Goal: Task Accomplishment & Management: Manage account settings

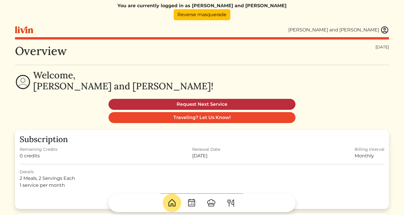
click at [204, 104] on link "Request Next Service" at bounding box center [201, 104] width 187 height 11
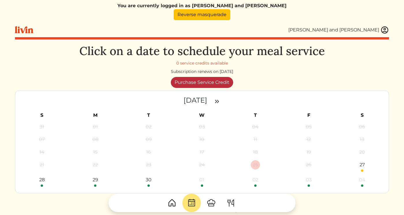
click at [198, 84] on link "Purchase Service Credit" at bounding box center [202, 82] width 62 height 11
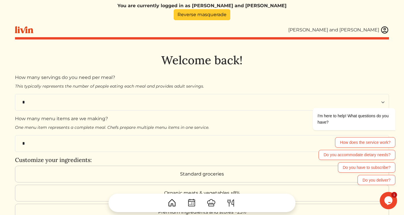
click at [215, 13] on link "Reverse masquerade" at bounding box center [202, 14] width 57 height 11
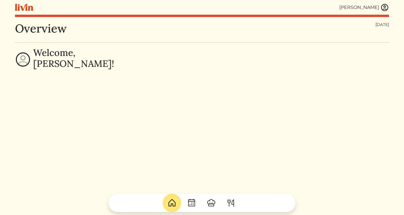
click at [380, 8] on img at bounding box center [384, 7] width 9 height 9
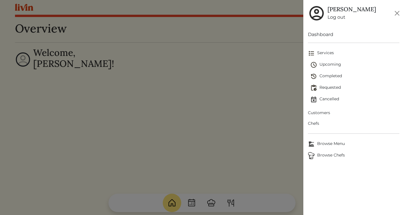
click at [334, 20] on link "Log out" at bounding box center [351, 17] width 48 height 7
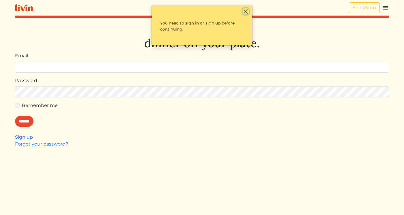
click at [246, 13] on button "Close" at bounding box center [246, 11] width 6 height 6
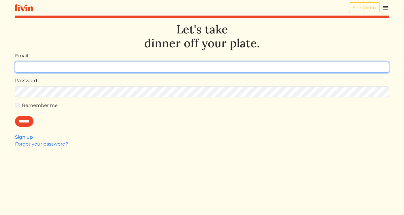
click at [278, 69] on input "Email" at bounding box center [202, 67] width 374 height 11
type input "**********"
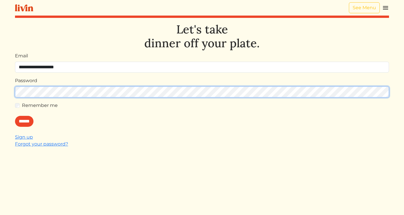
click at [15, 116] on input "******" at bounding box center [24, 121] width 18 height 11
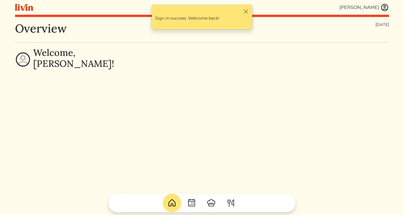
click at [386, 9] on img at bounding box center [384, 7] width 9 height 9
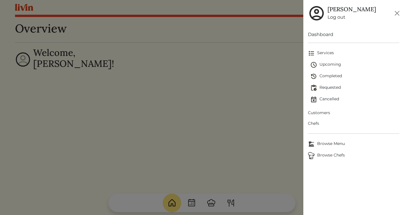
click at [317, 114] on span "Customers" at bounding box center [353, 113] width 91 height 6
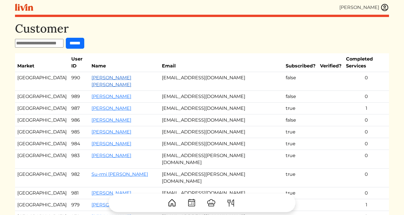
click at [102, 75] on link "Tonantzin esparza Tonantzin esparza" at bounding box center [111, 81] width 40 height 12
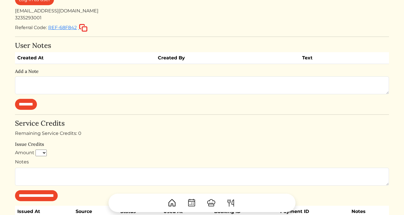
scroll to position [157, 0]
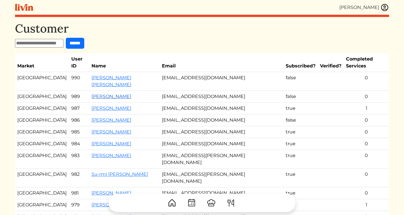
click at [93, 94] on link "Christina Martin" at bounding box center [111, 96] width 40 height 5
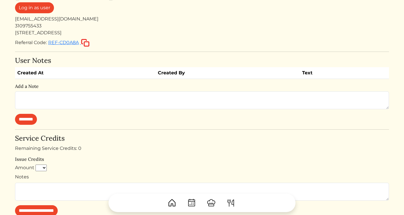
scroll to position [164, 0]
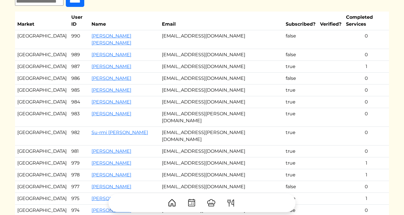
scroll to position [46, 0]
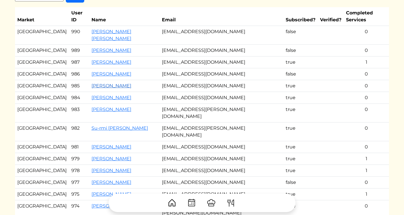
click at [91, 83] on link "Jennifer Mcmillan" at bounding box center [111, 85] width 40 height 5
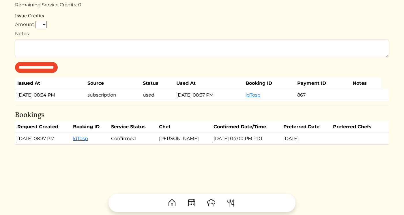
scroll to position [339, 0]
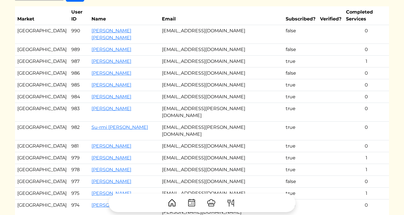
scroll to position [46, 0]
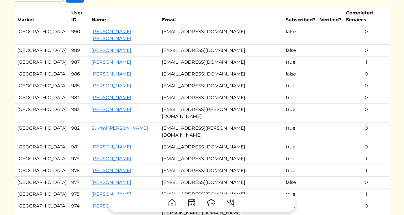
click at [95, 95] on link "Maurice Dwyer" at bounding box center [111, 97] width 40 height 5
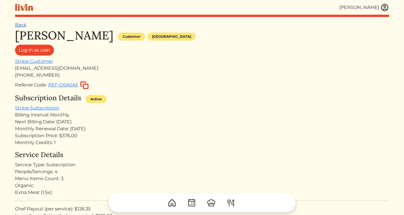
click at [17, 23] on link "Back" at bounding box center [21, 24] width 12 height 5
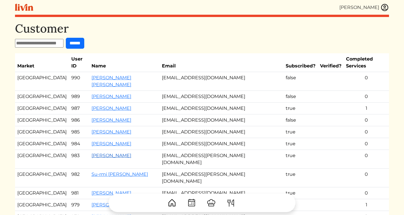
click at [94, 153] on link "Zubaidah Allen" at bounding box center [111, 155] width 40 height 5
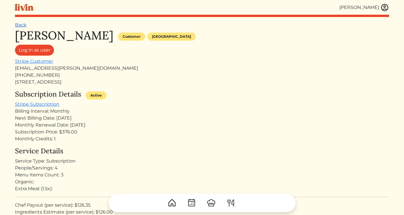
click at [22, 26] on link "Back" at bounding box center [21, 24] width 12 height 5
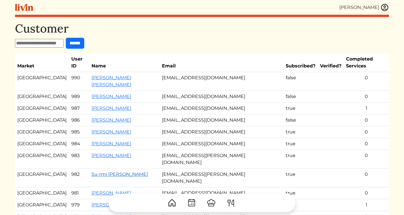
click at [91, 172] on link "Su-rmi Givens" at bounding box center [119, 174] width 57 height 5
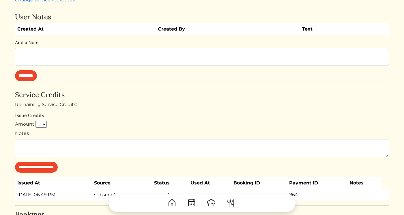
scroll to position [309, 0]
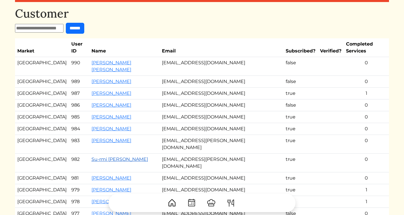
scroll to position [16, 0]
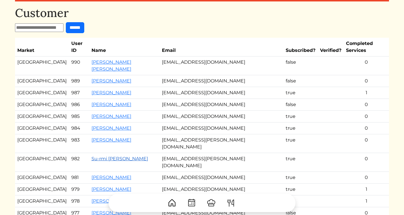
click at [93, 156] on link "Su-rmi Givens" at bounding box center [119, 158] width 57 height 5
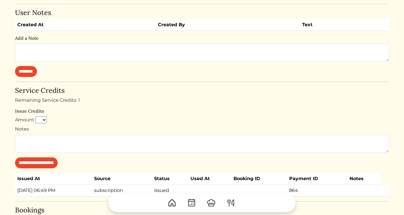
scroll to position [309, 0]
